Goal: Task Accomplishment & Management: Complete application form

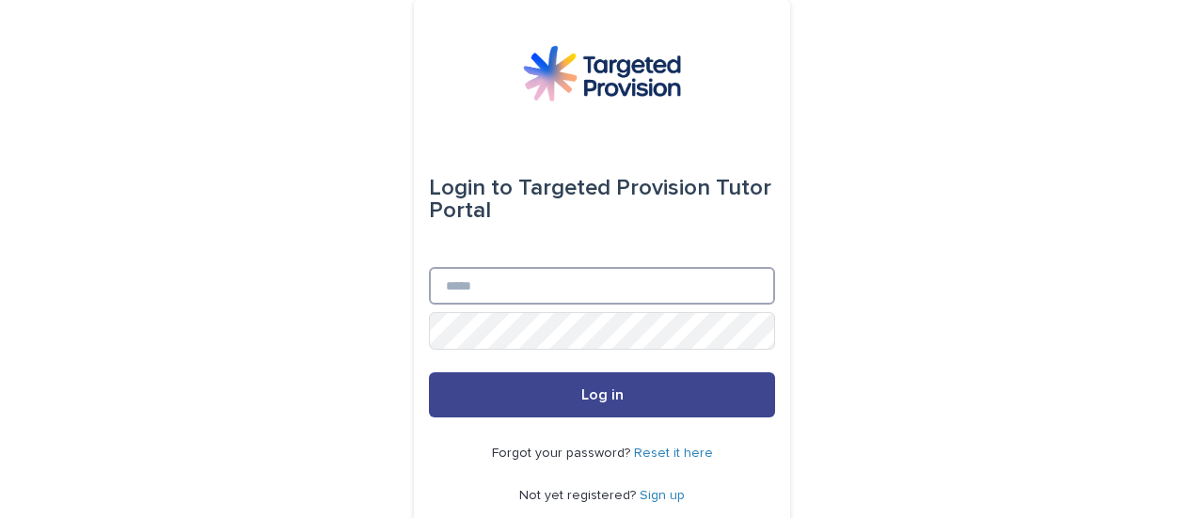
type input "**********"
click at [607, 386] on button "Log in" at bounding box center [602, 394] width 346 height 45
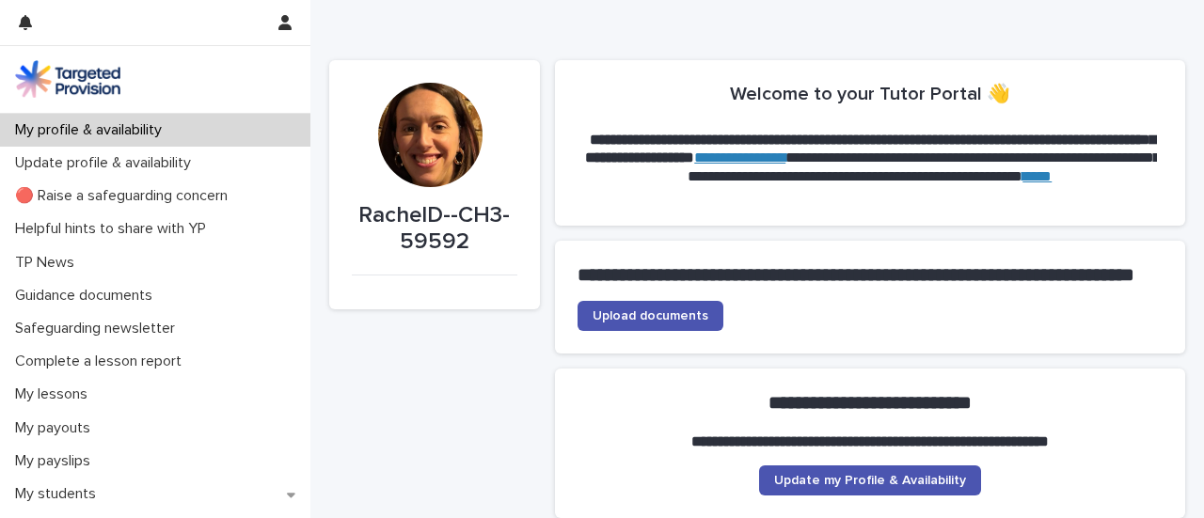
scroll to position [41, 0]
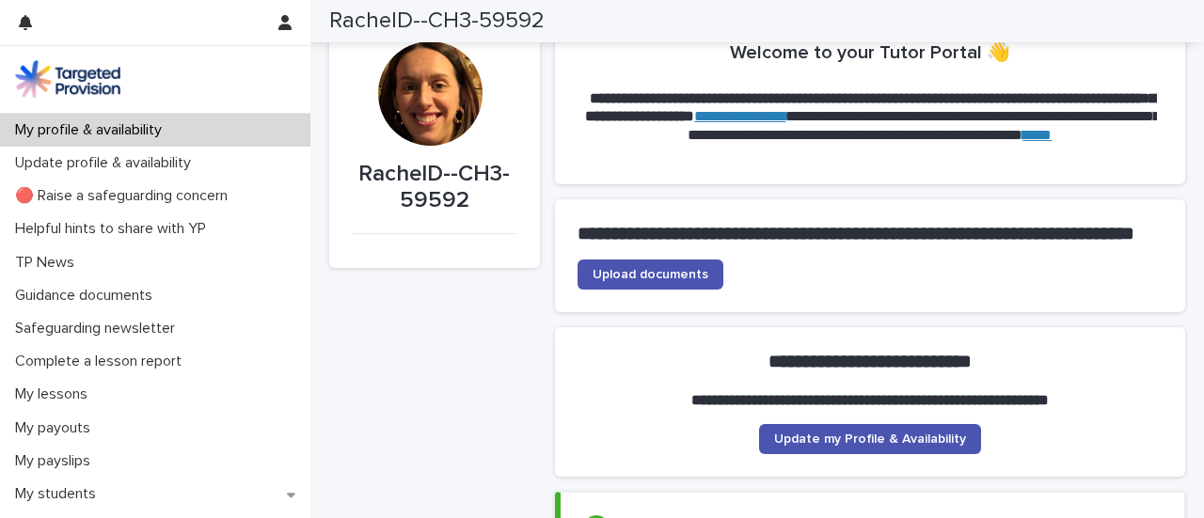
click at [1198, 34] on div "RachelD--CH3-59592" at bounding box center [750, 21] width 932 height 42
click at [667, 289] on link "Upload documents" at bounding box center [650, 275] width 146 height 30
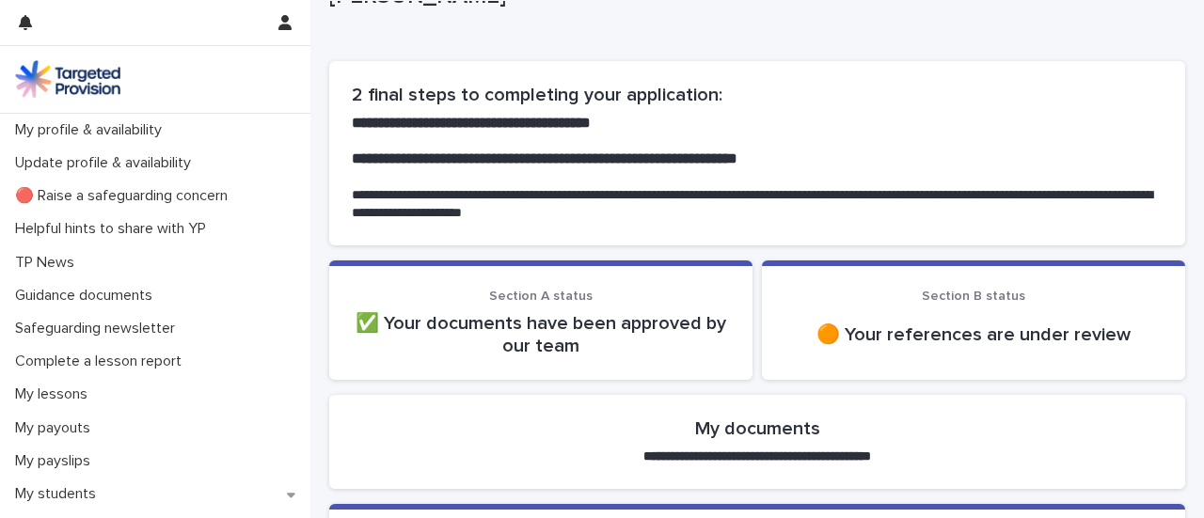
scroll to position [73, 0]
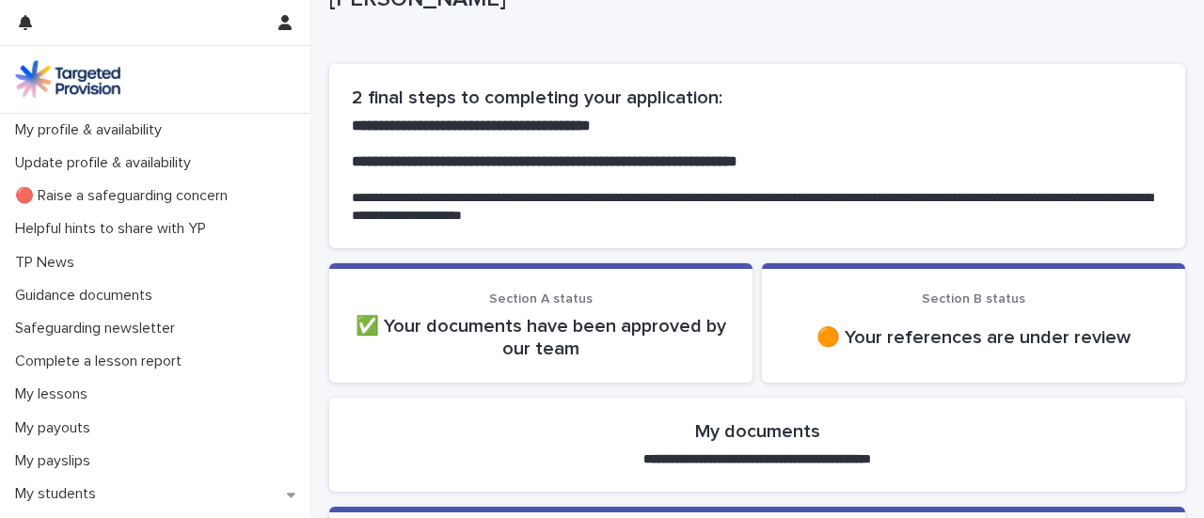
click at [970, 333] on p "🟠 Your references are under review" at bounding box center [973, 337] width 378 height 23
click at [775, 437] on h2 "My documents" at bounding box center [757, 431] width 125 height 23
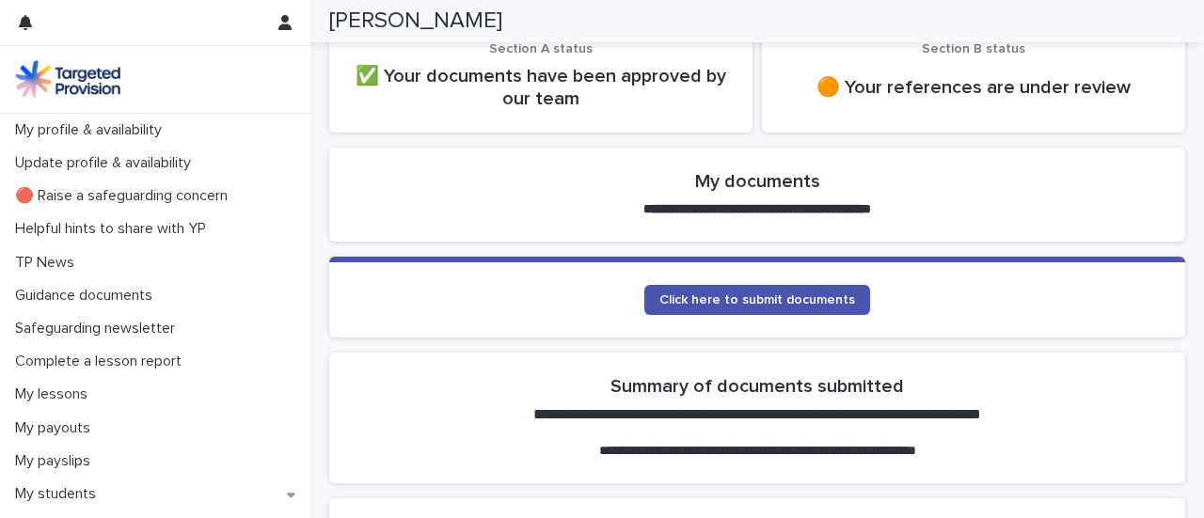
scroll to position [326, 0]
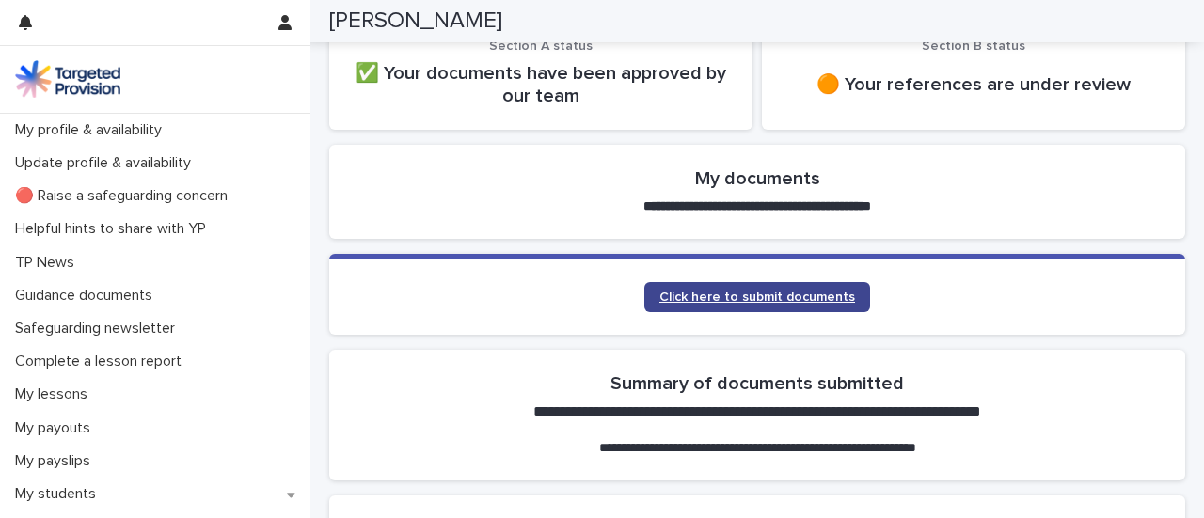
click at [799, 300] on span "Click here to submit documents" at bounding box center [757, 297] width 196 height 13
